Goal: Transaction & Acquisition: Purchase product/service

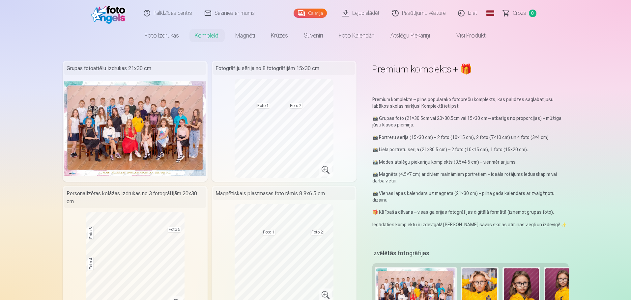
click at [516, 14] on span "Grozs" at bounding box center [520, 13] width 14 height 8
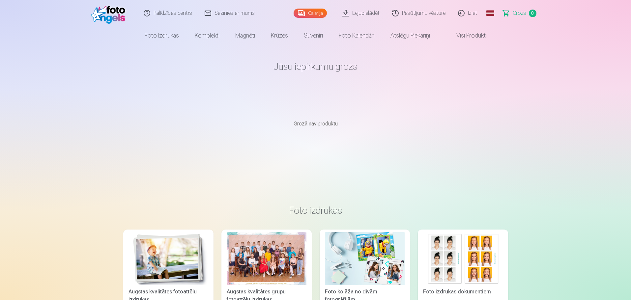
click at [474, 14] on link "Iziet" at bounding box center [468, 13] width 32 height 26
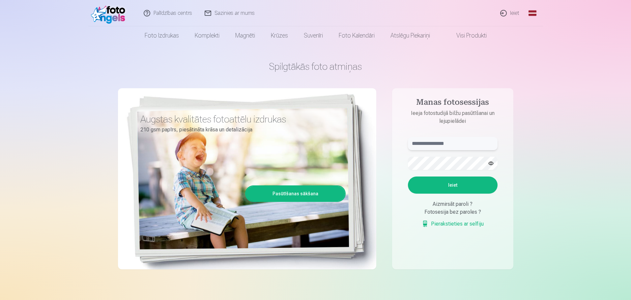
click at [444, 140] on input "text" at bounding box center [453, 143] width 90 height 13
type input "**********"
click at [482, 188] on button "Ieiet" at bounding box center [453, 185] width 90 height 17
click at [489, 164] on button "button" at bounding box center [491, 163] width 13 height 13
click at [457, 185] on button "Ieiet" at bounding box center [453, 185] width 90 height 17
